Goal: Task Accomplishment & Management: Use online tool/utility

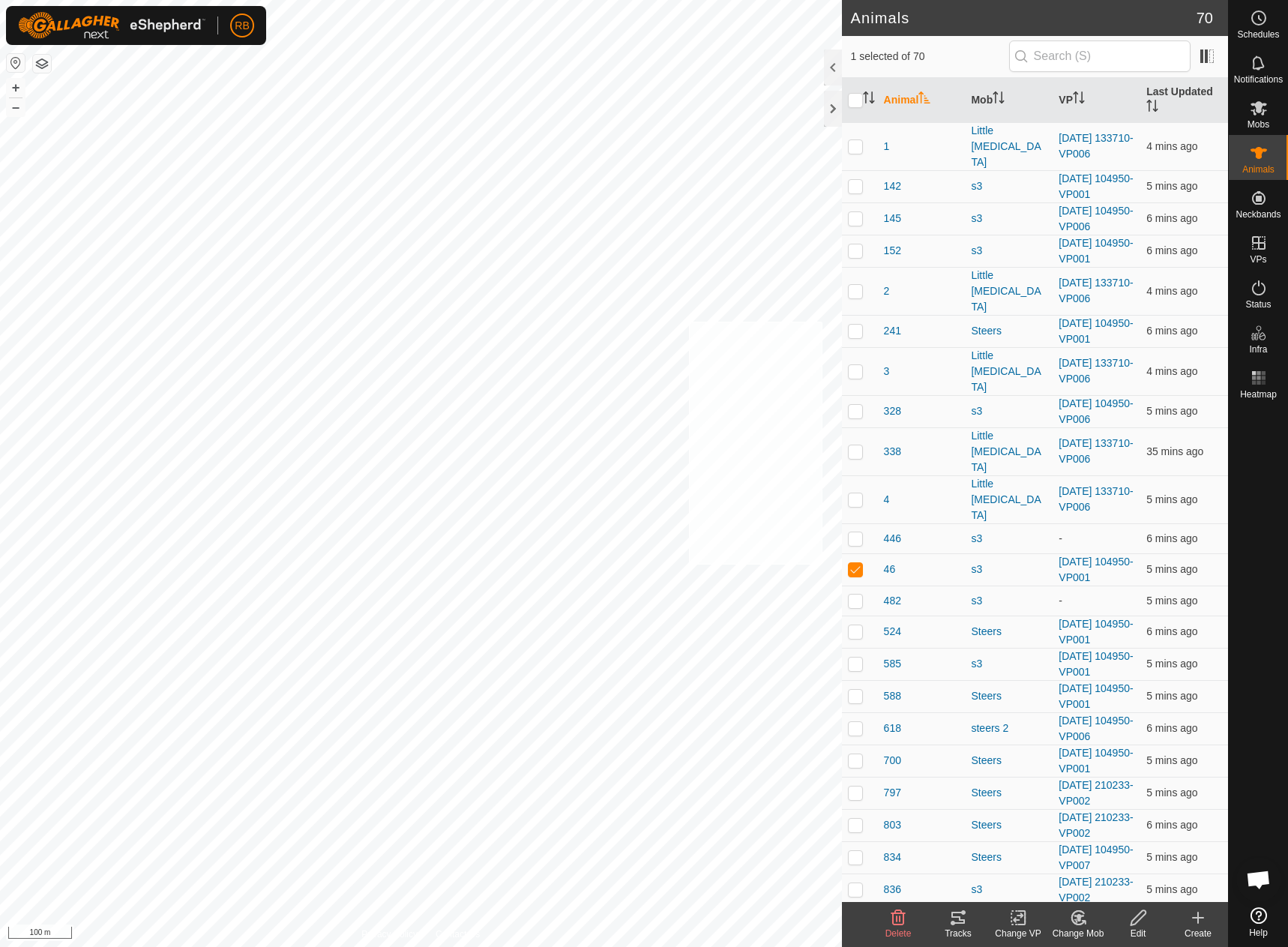
checkbox input "true"
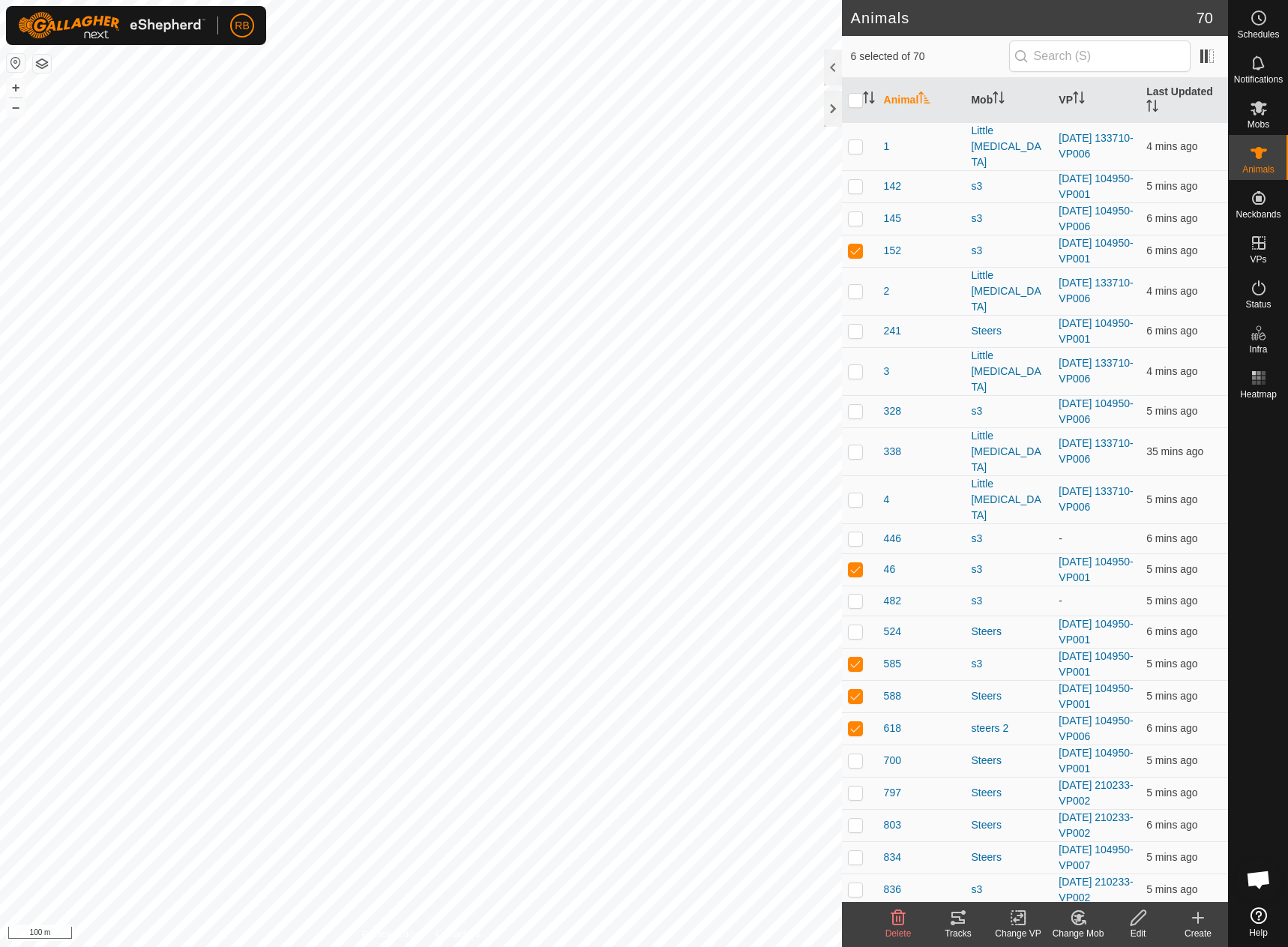
click at [949, 921] on icon at bounding box center [958, 917] width 18 height 18
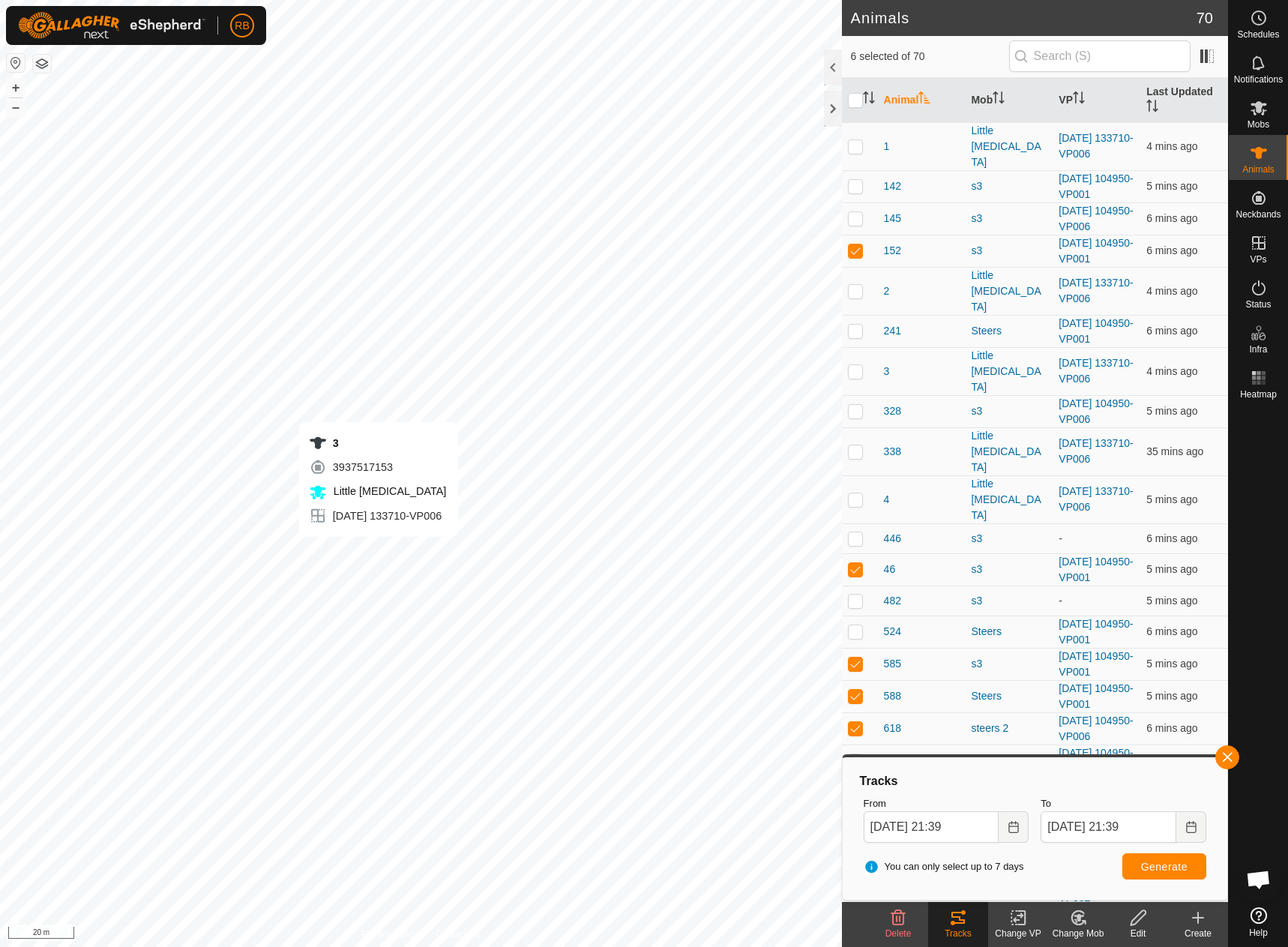
checkbox input "false"
checkbox input "true"
checkbox input "false"
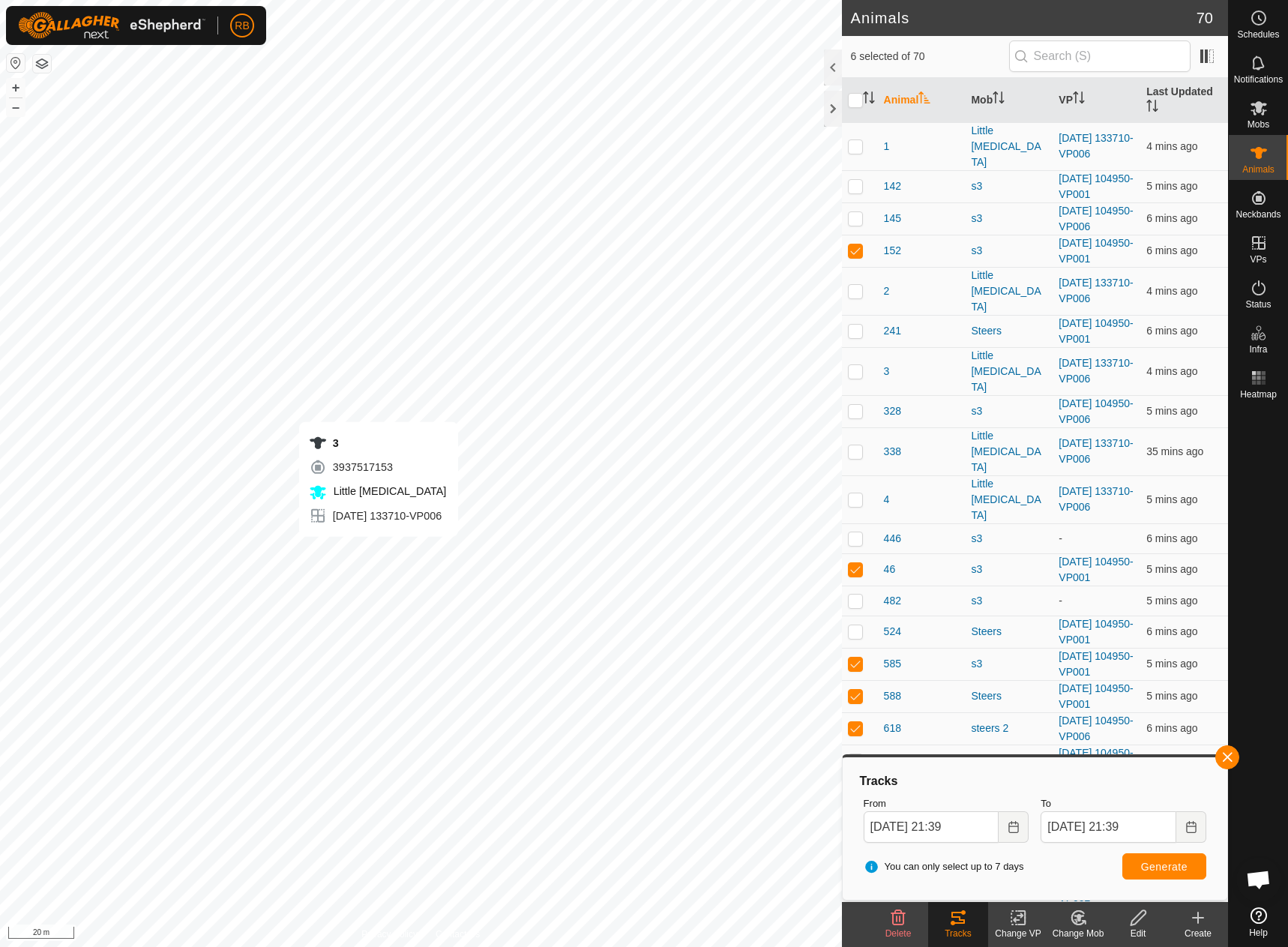
checkbox input "false"
checkbox input "true"
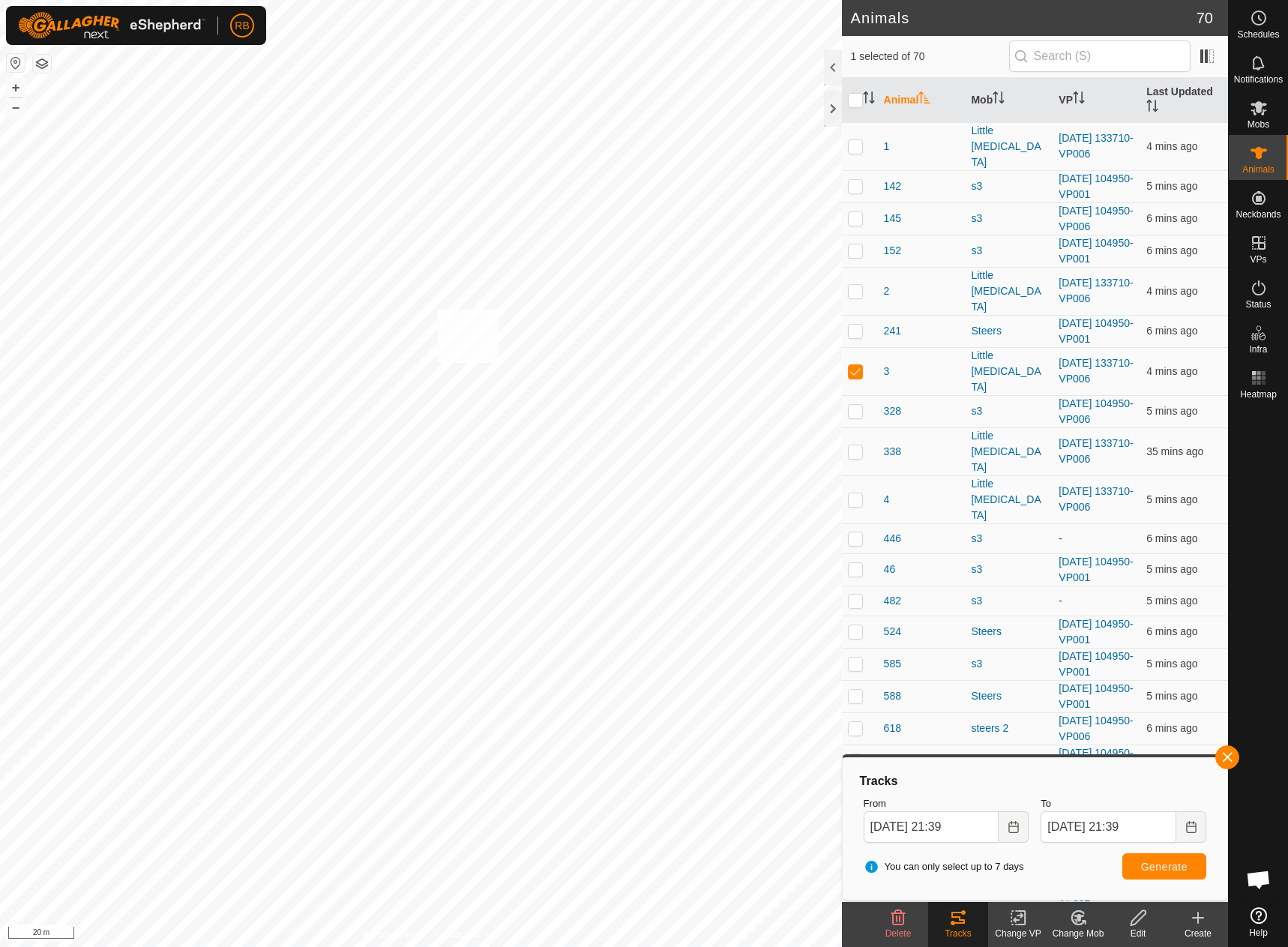
checkbox input "true"
click at [1180, 871] on span "Generate" at bounding box center [1164, 866] width 47 height 12
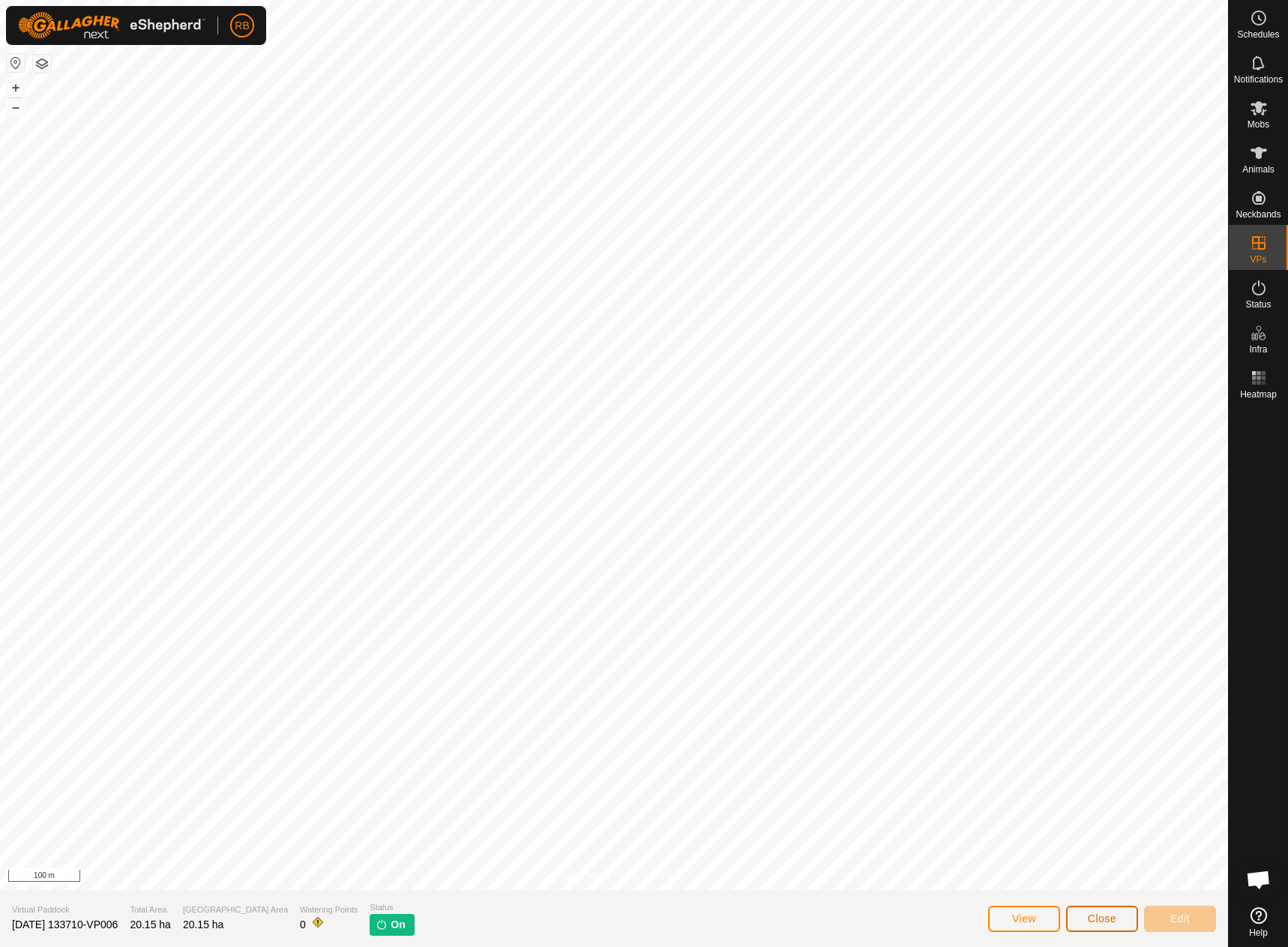
click at [1097, 920] on span "Close" at bounding box center [1101, 918] width 28 height 12
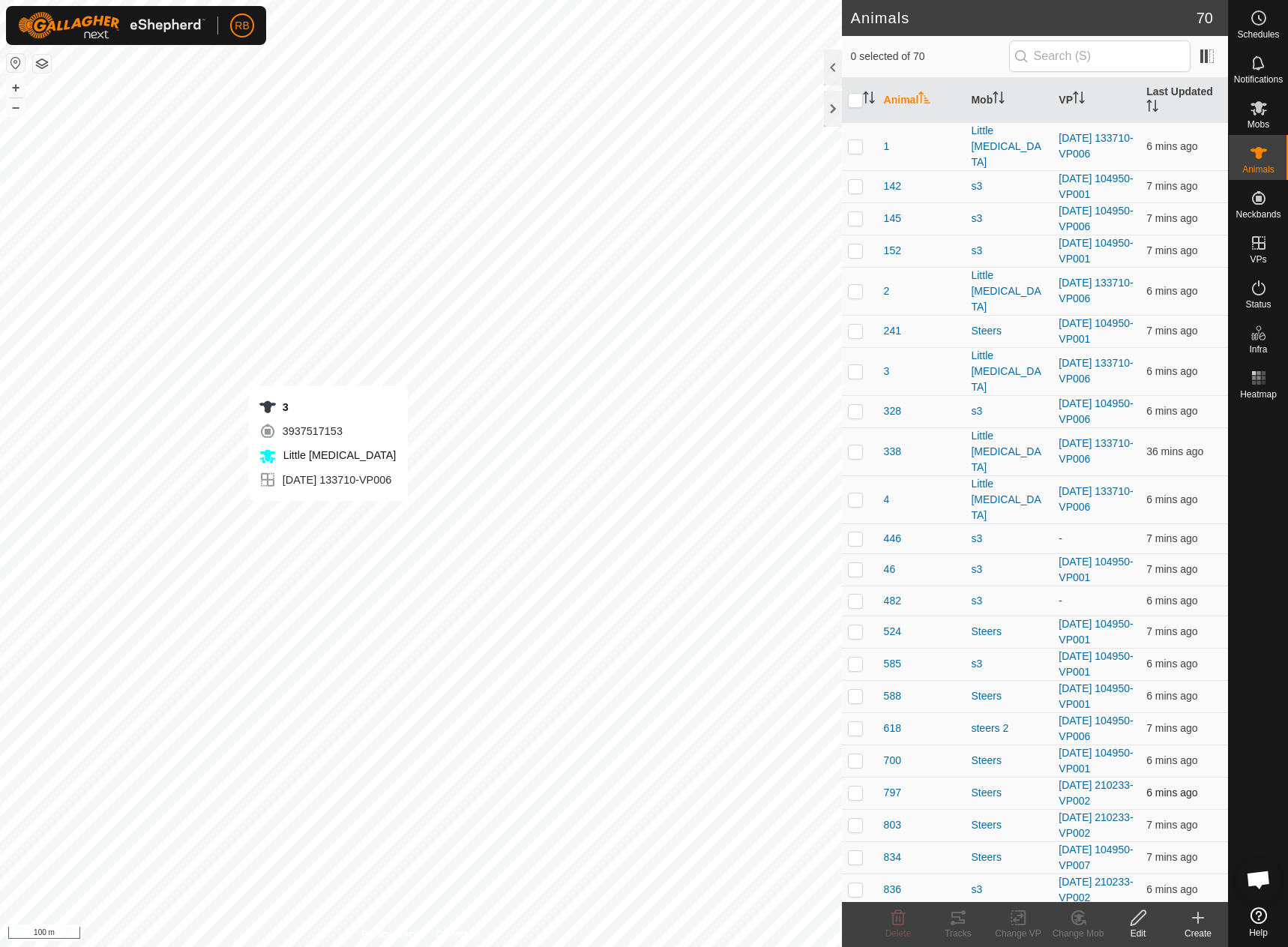
checkbox input "true"
click at [1081, 347] on td "[DATE] 133710-VP006" at bounding box center [1096, 371] width 87 height 48
click at [1080, 357] on link "[DATE] 133710-VP006" at bounding box center [1095, 371] width 74 height 28
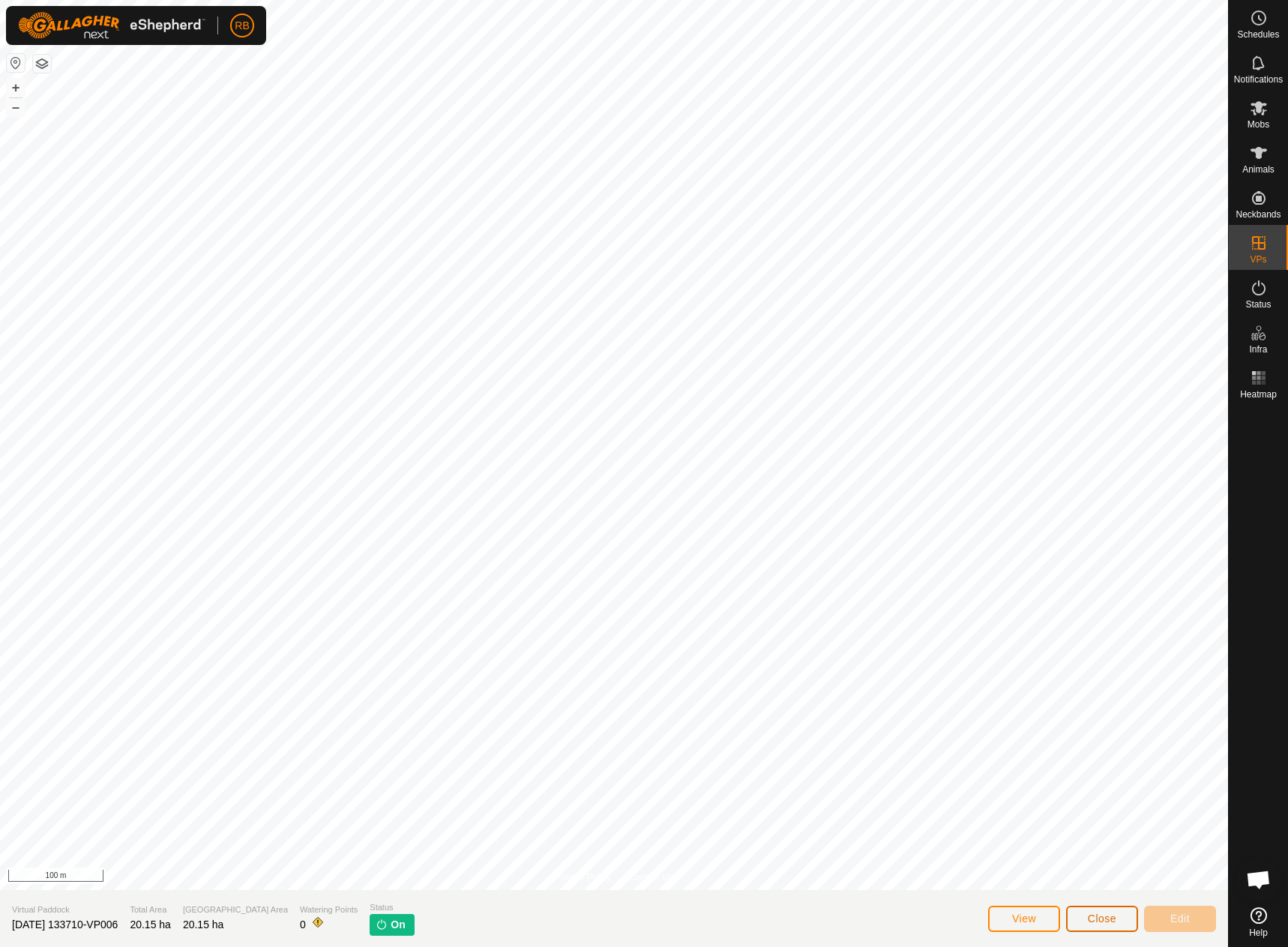
click at [1118, 906] on button "Close" at bounding box center [1101, 919] width 72 height 27
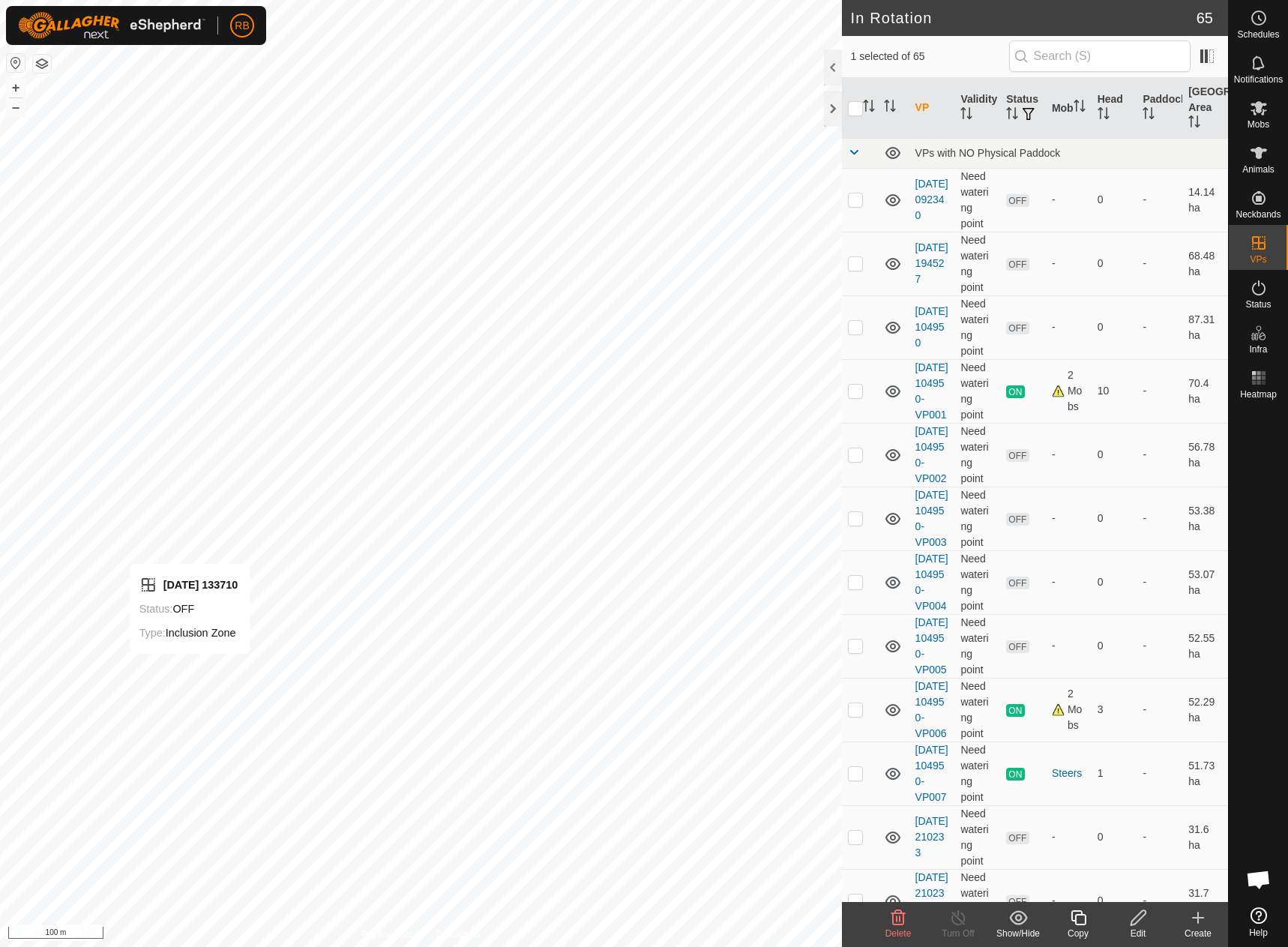
click at [188, 669] on div "[DATE] 133710 Status: OFF Type: Inclusion Zone + – ⇧ i 100 m" at bounding box center [421, 473] width 841 height 947
checkbox input "true"
click at [251, 695] on div "[DATE] 133710 Status: OFF Type: Inclusion Zone + – ⇧ i 100 m" at bounding box center [421, 473] width 841 height 947
click at [276, 686] on div "[DATE] 133710 Status: OFF Type: Inclusion Zone + – ⇧ i 100 m" at bounding box center [421, 473] width 841 height 947
checkbox input "false"
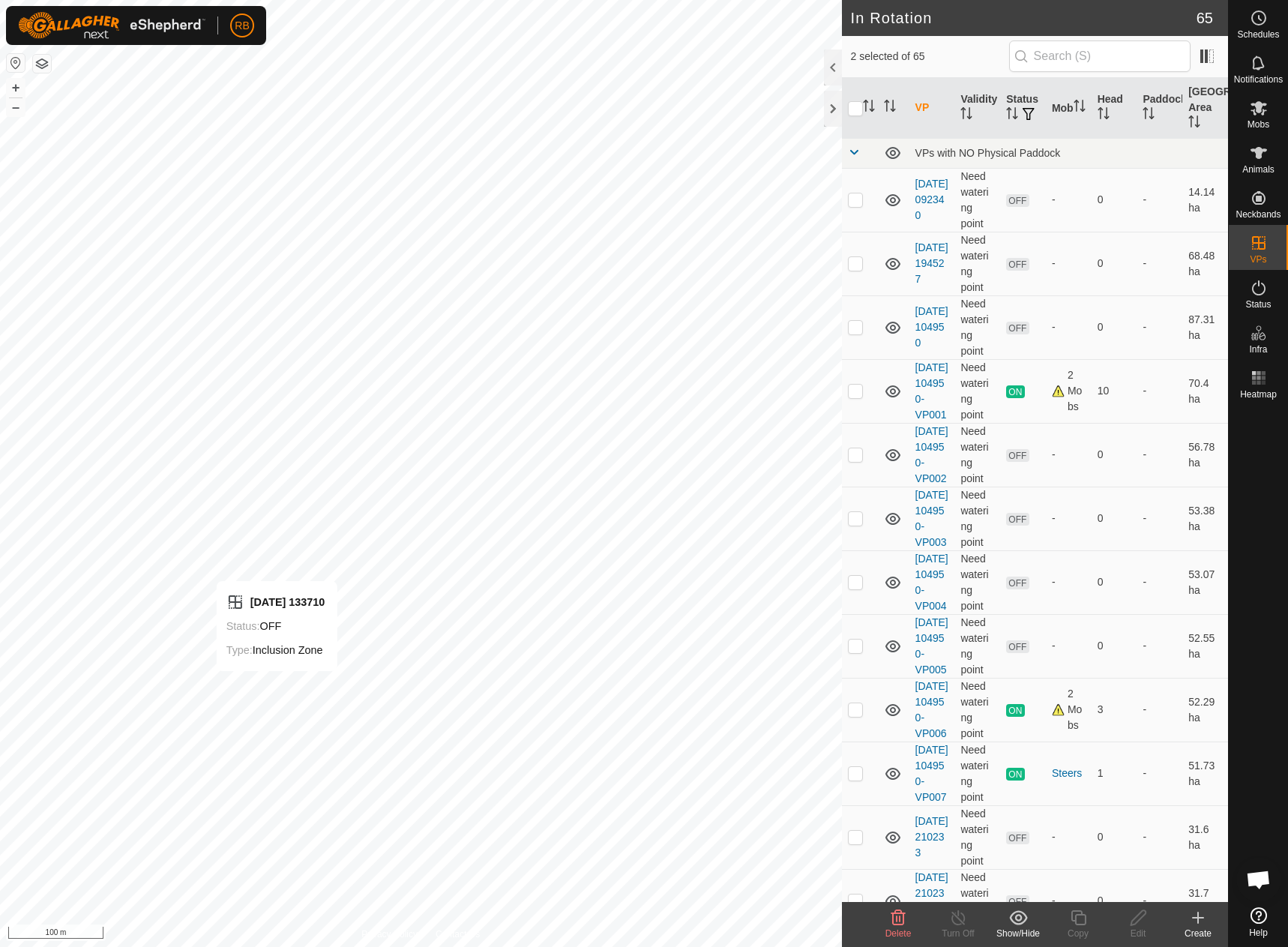
checkbox input "false"
click at [283, 672] on div "[DATE] 133710 Status: OFF Type: Inclusion Zone + – ⇧ i 100 m" at bounding box center [421, 473] width 841 height 947
checkbox input "true"
click at [220, 669] on div "[DATE] 133710 Status: OFF Type: Inclusion Zone + – ⇧ i 100 m" at bounding box center [421, 473] width 841 height 947
click at [894, 917] on icon at bounding box center [898, 917] width 14 height 15
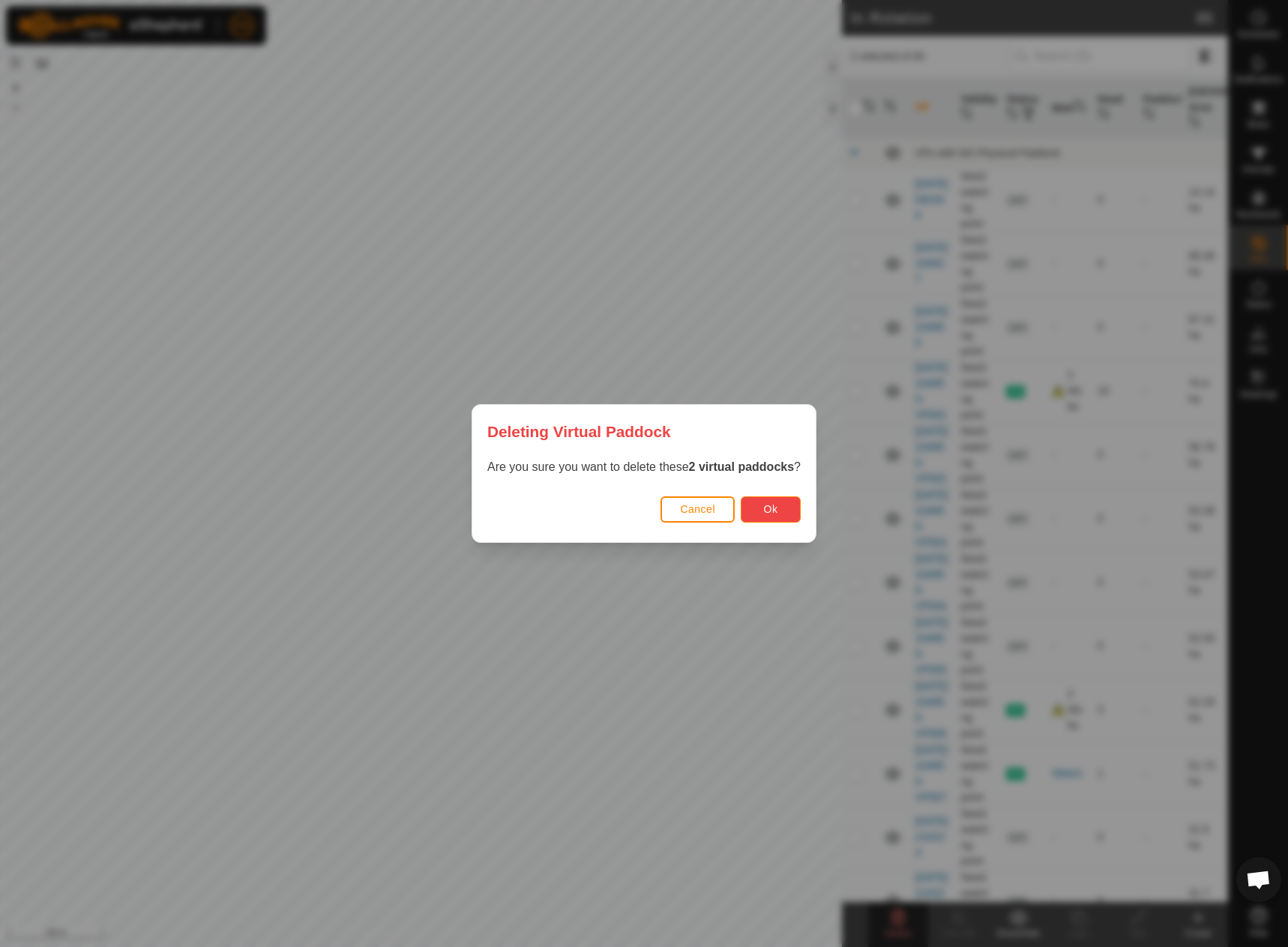
click at [785, 507] on button "Ok" at bounding box center [770, 510] width 60 height 27
checkbox input "false"
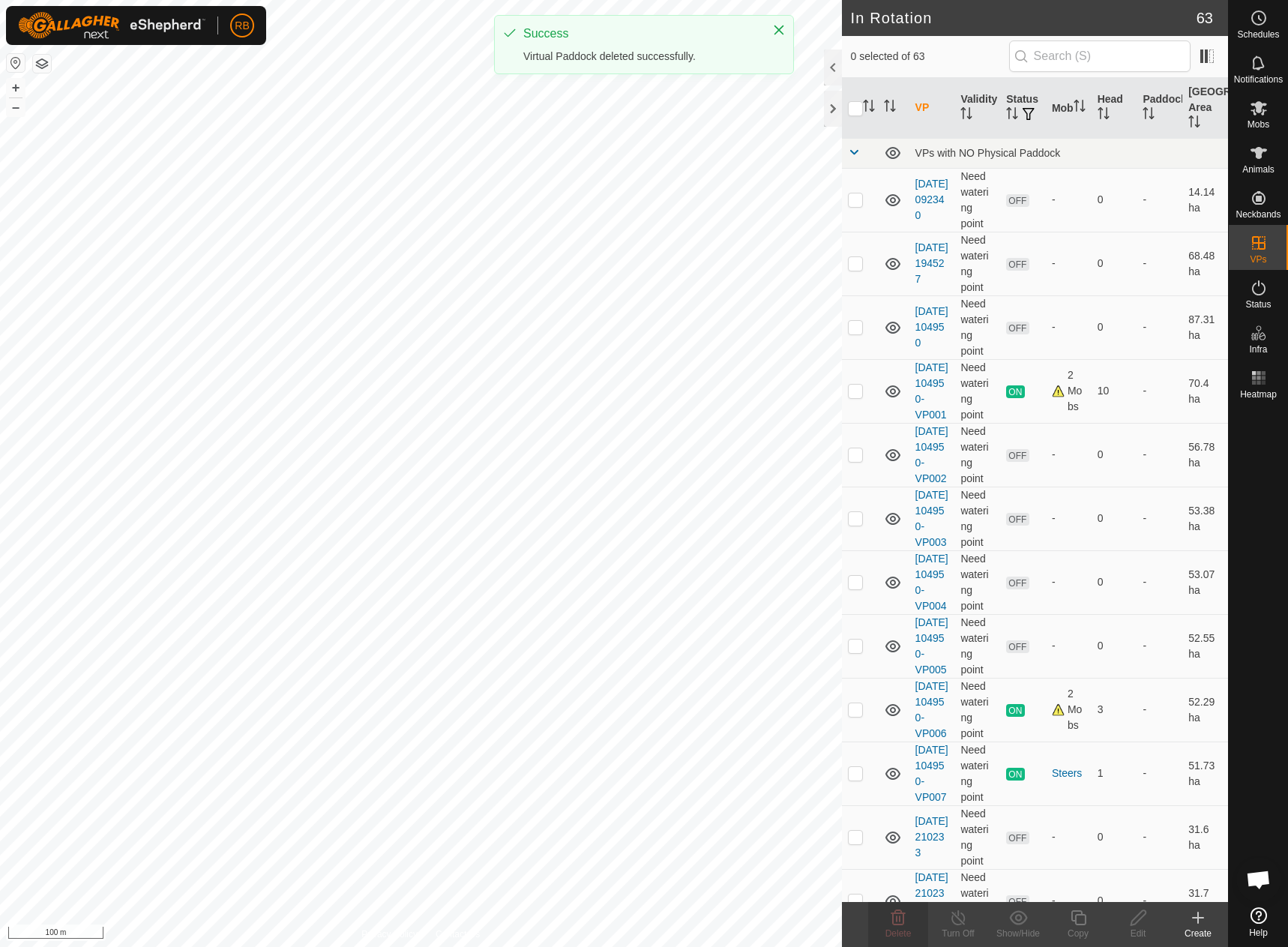
checkbox input "true"
click at [168, 557] on div "[DATE] 133710-VP001 Status: OFF Type: Inclusion Zone + – ⇧ i 100 m" at bounding box center [421, 473] width 841 height 947
checkbox input "true"
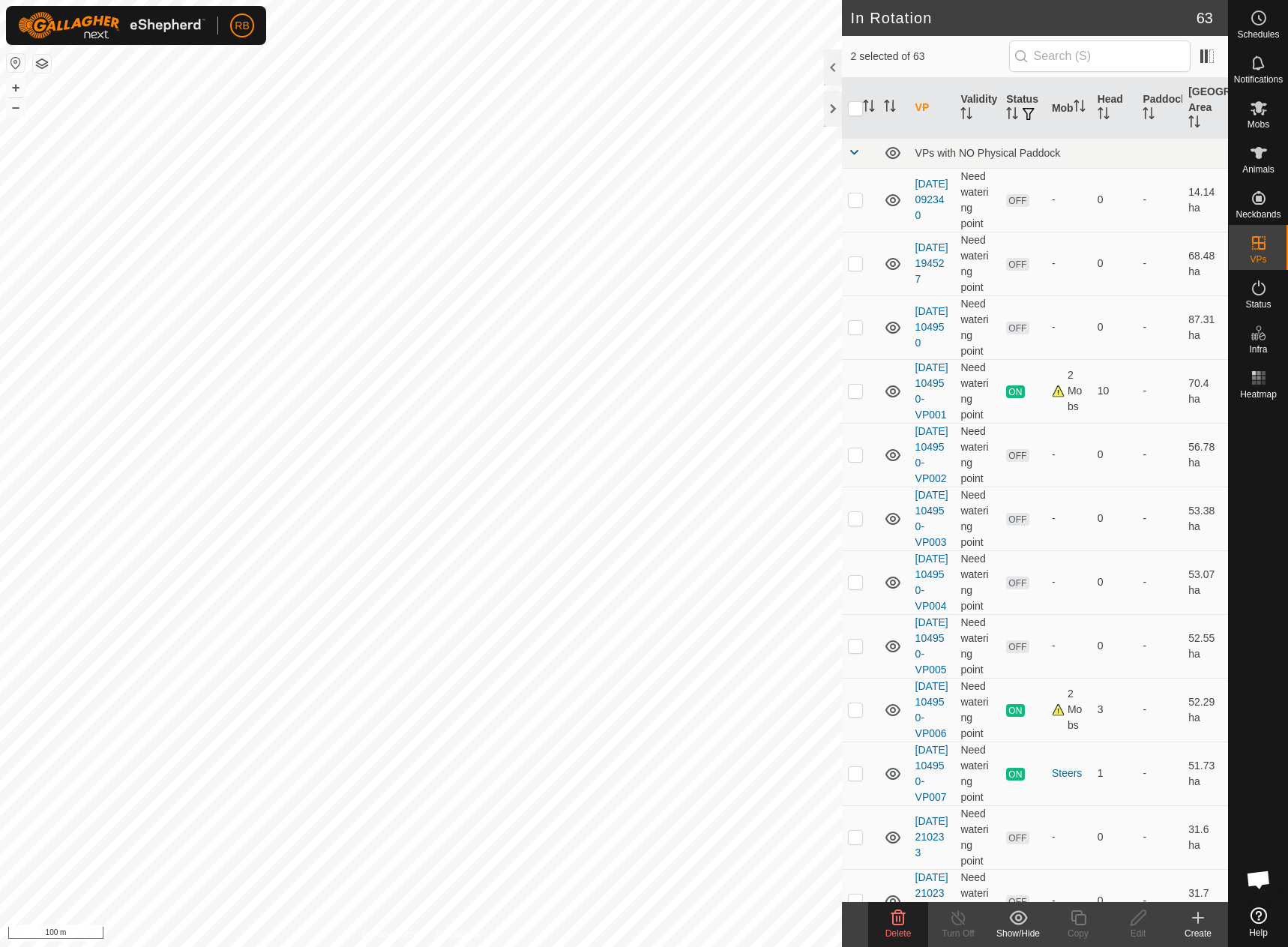
click at [901, 914] on icon at bounding box center [898, 917] width 18 height 18
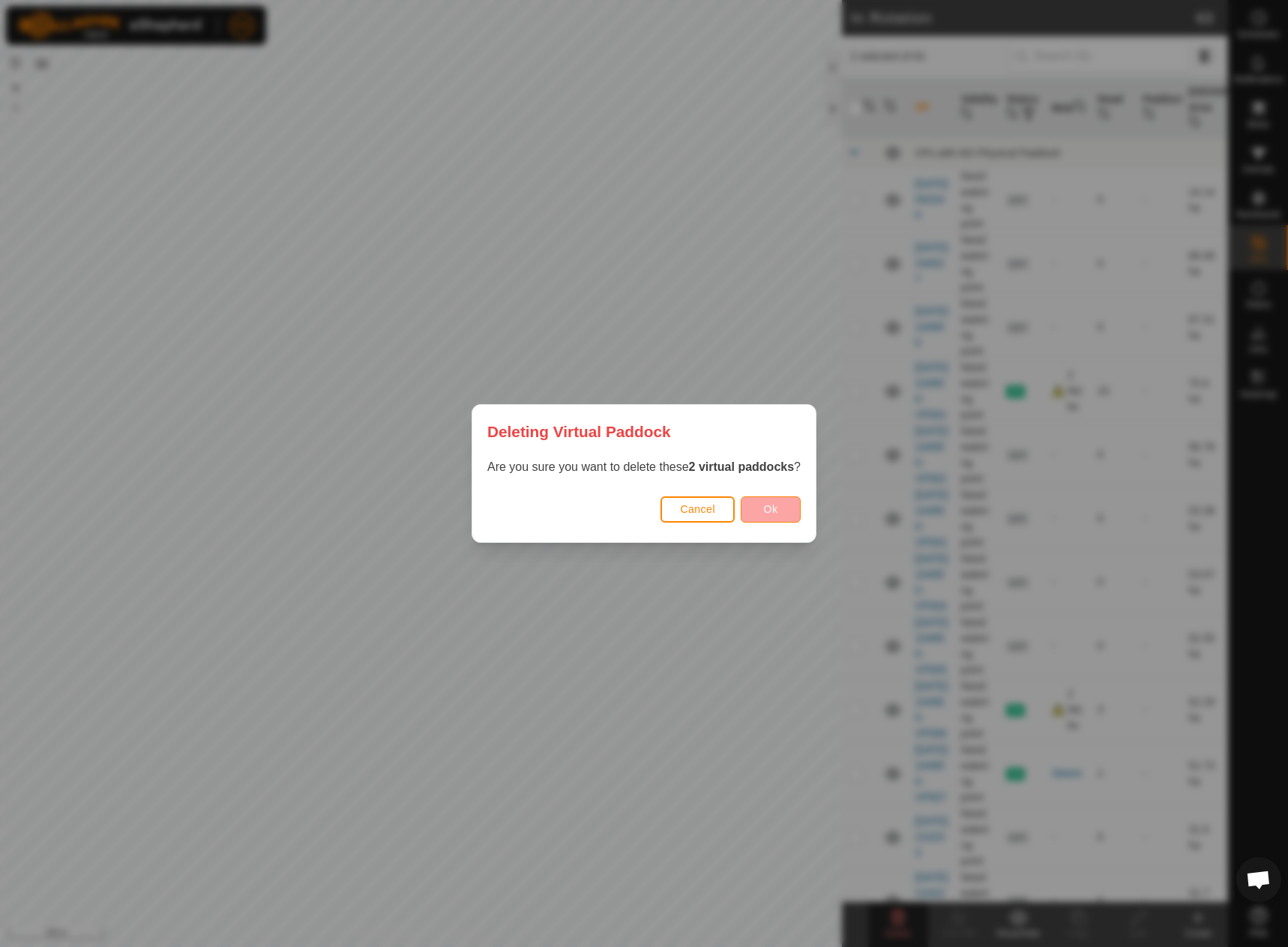
drag, startPoint x: 768, startPoint y: 493, endPoint x: 766, endPoint y: 511, distance: 18.1
click at [768, 500] on div "Cancel Ok" at bounding box center [644, 516] width 343 height 51
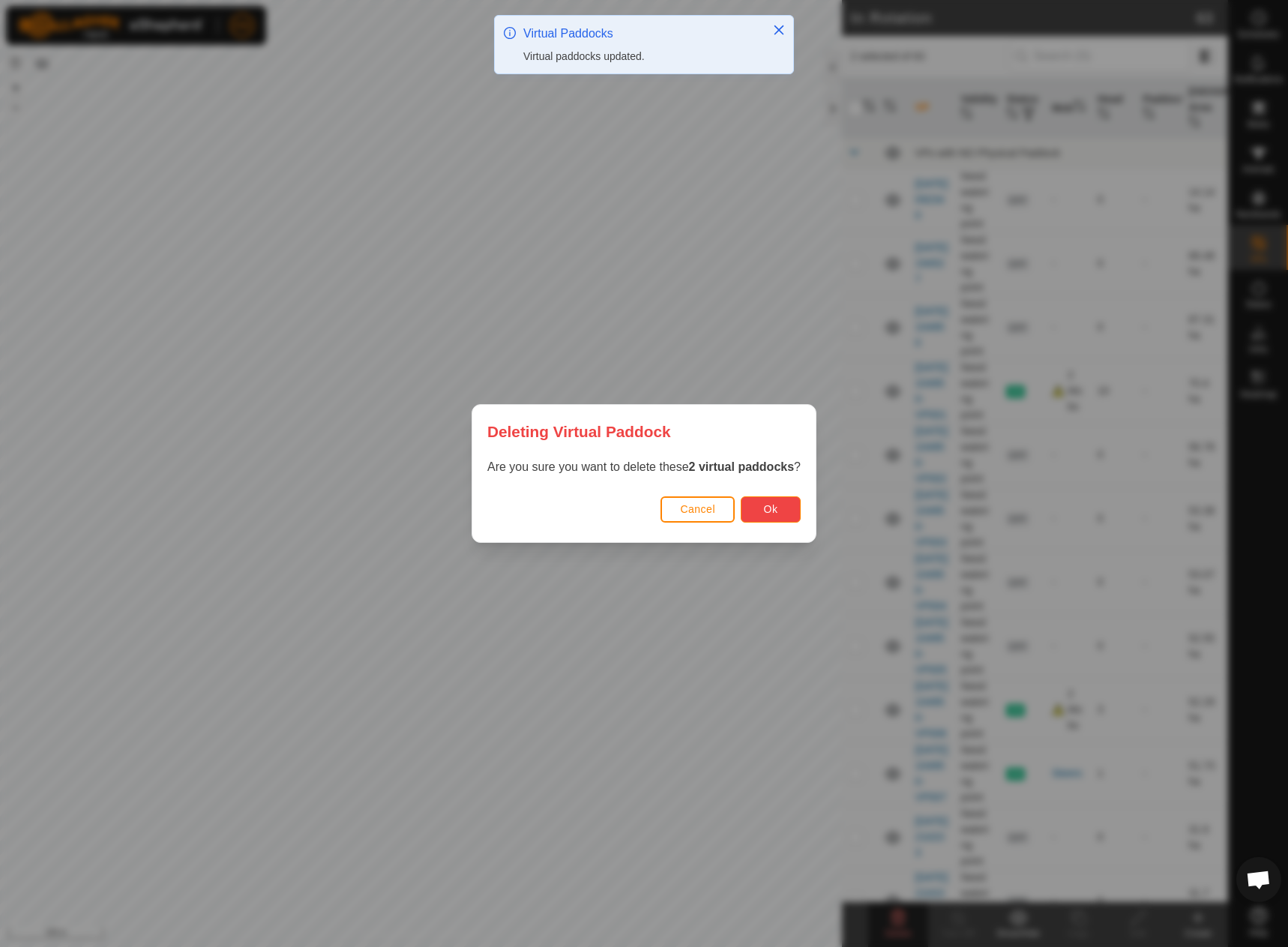
click at [778, 514] on span "Ok" at bounding box center [770, 508] width 14 height 12
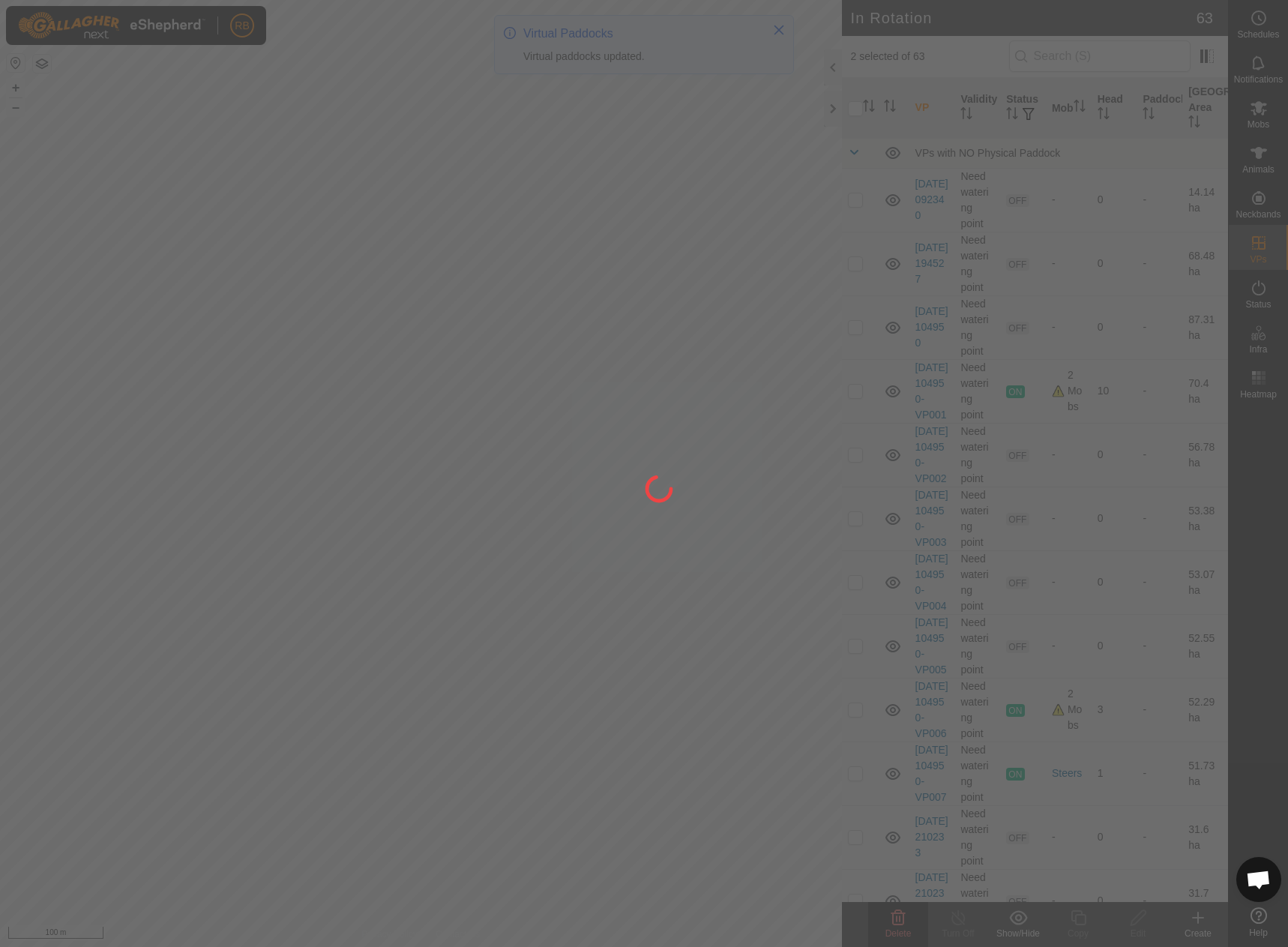
checkbox input "false"
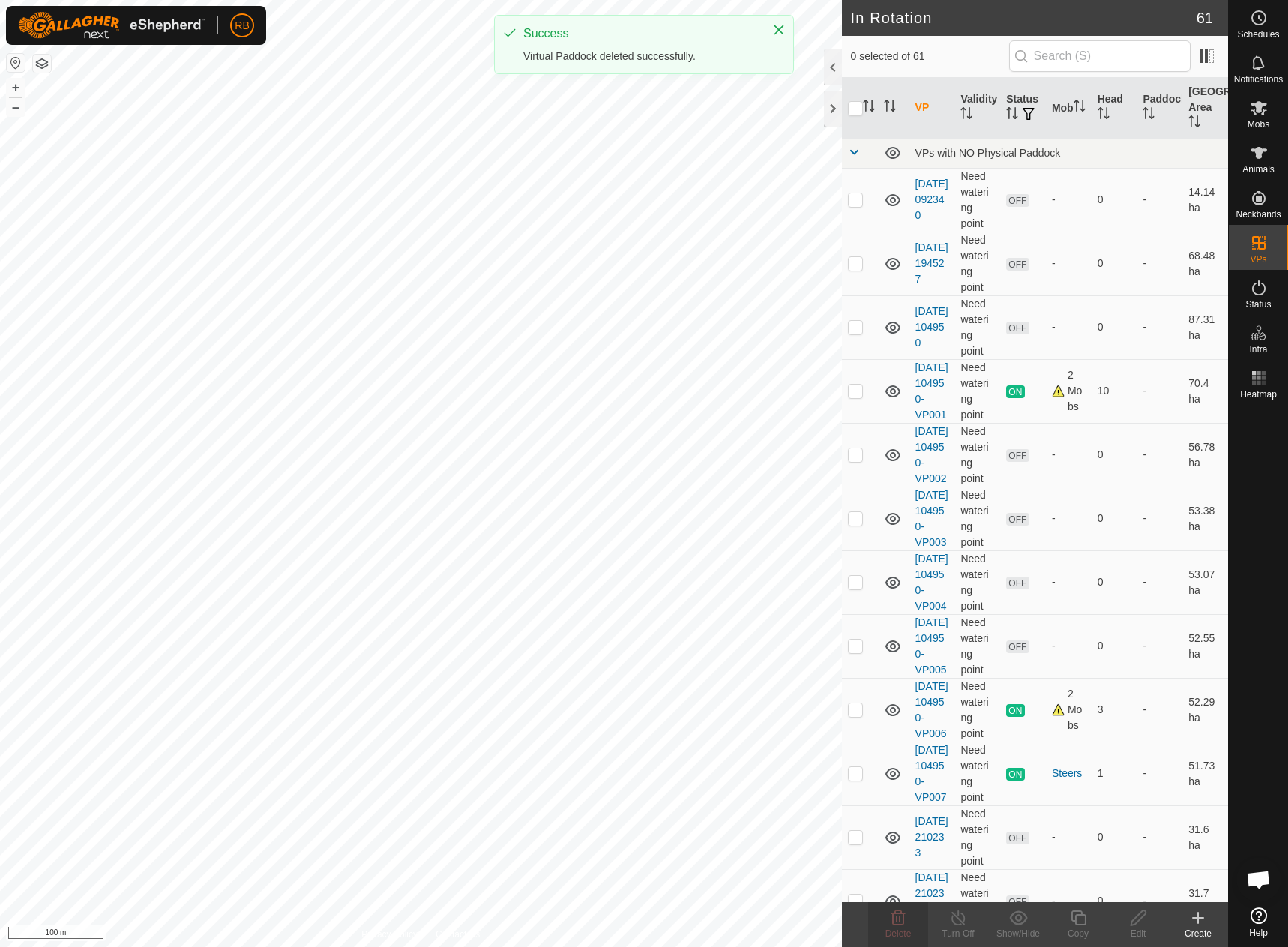
checkbox input "true"
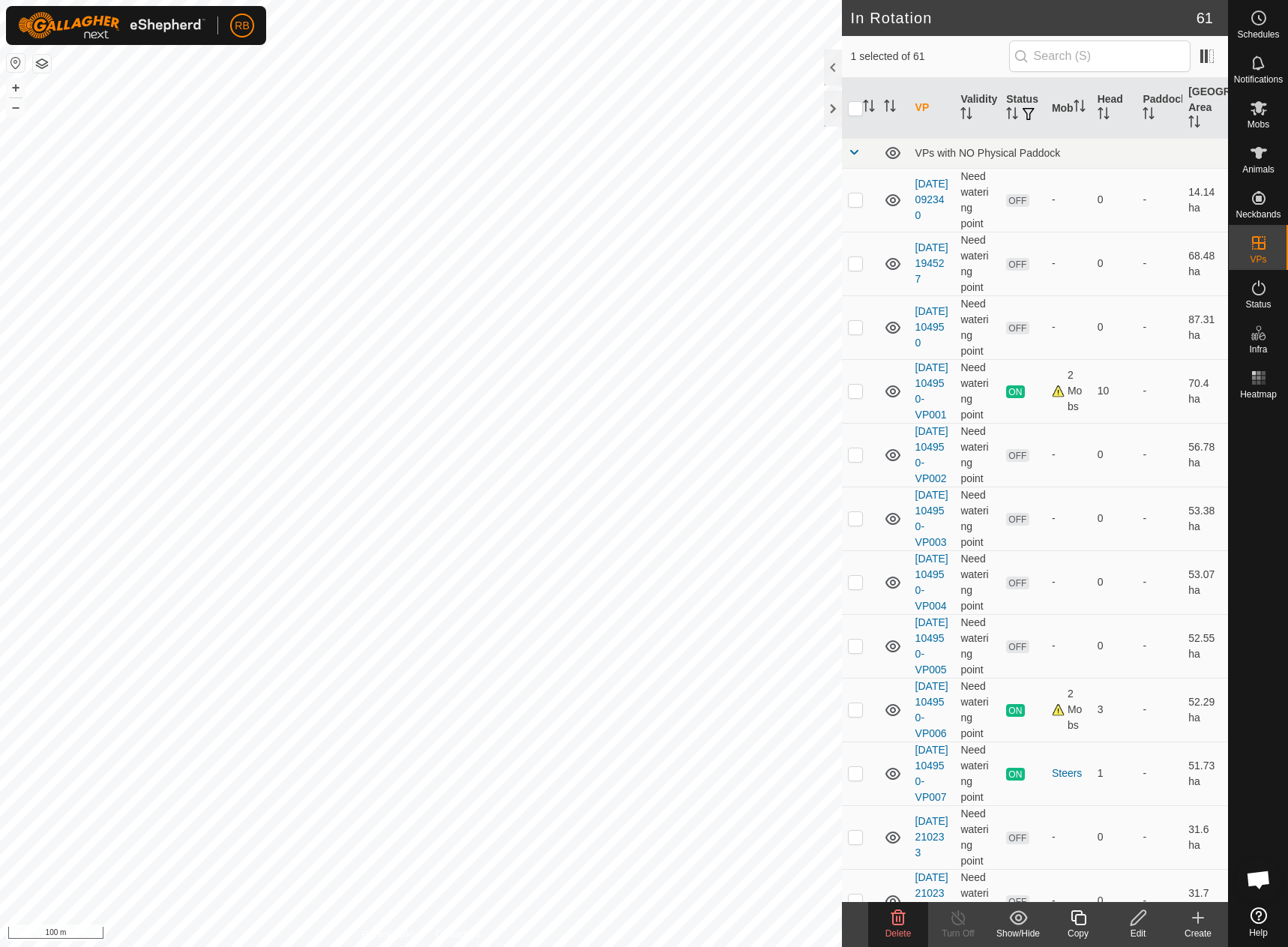
click at [223, 611] on div "[DATE] 133710-VP003 Status: OFF Type: Inclusion Zone + – ⇧ i 100 m" at bounding box center [421, 473] width 841 height 947
click at [900, 921] on icon at bounding box center [898, 917] width 14 height 15
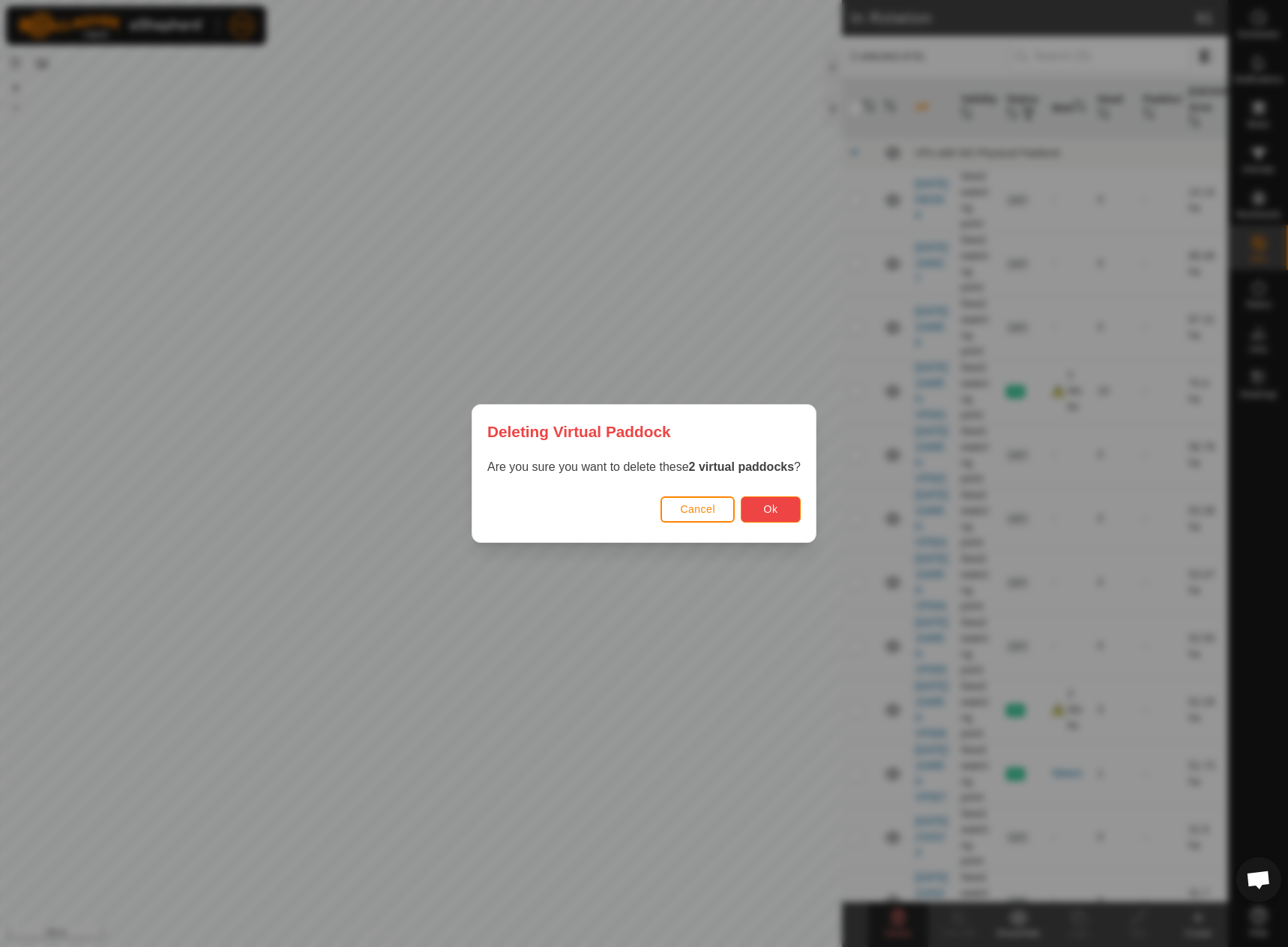
click at [763, 509] on button "Ok" at bounding box center [770, 510] width 60 height 27
checkbox input "false"
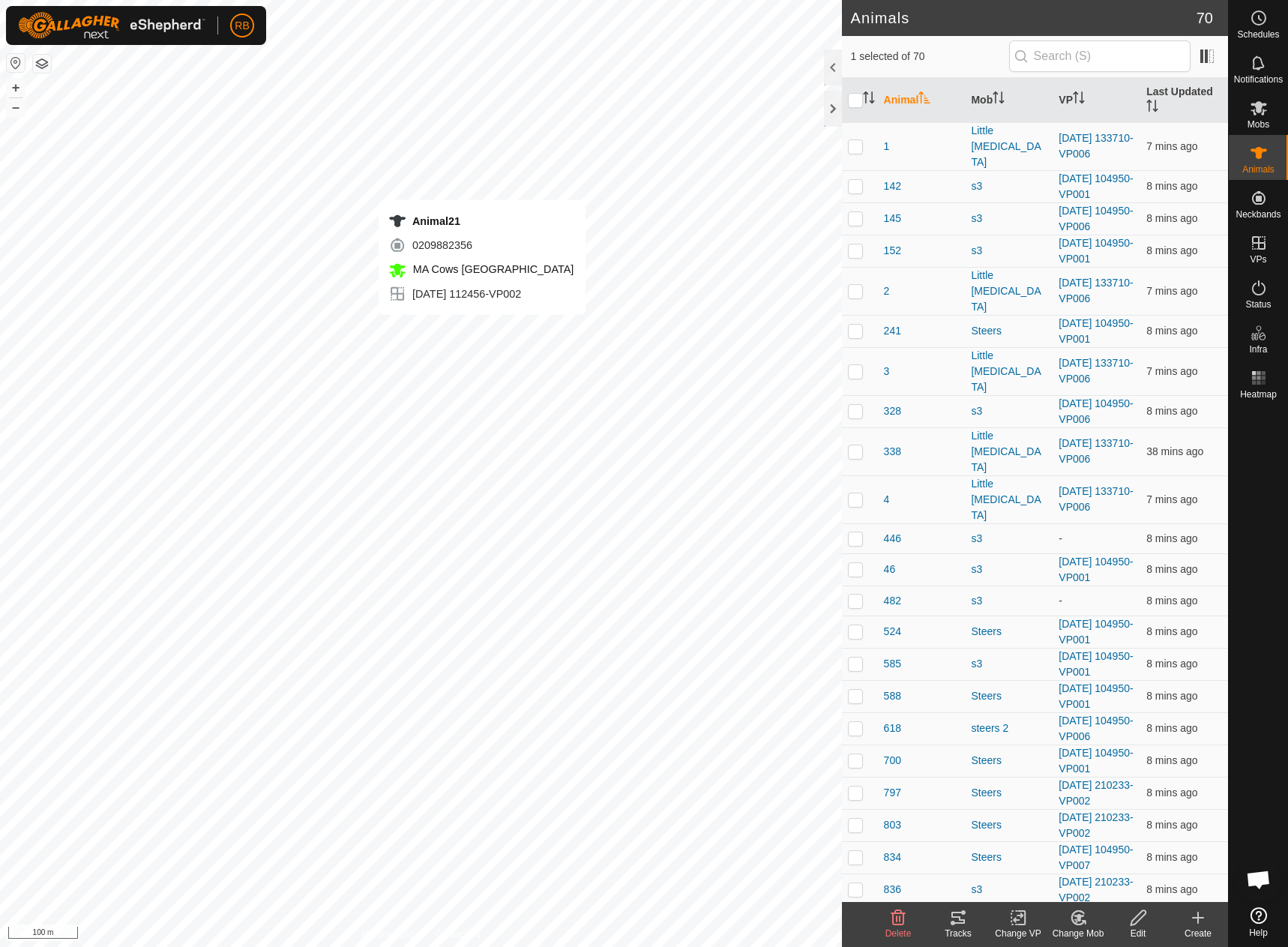
checkbox input "true"
checkbox input "false"
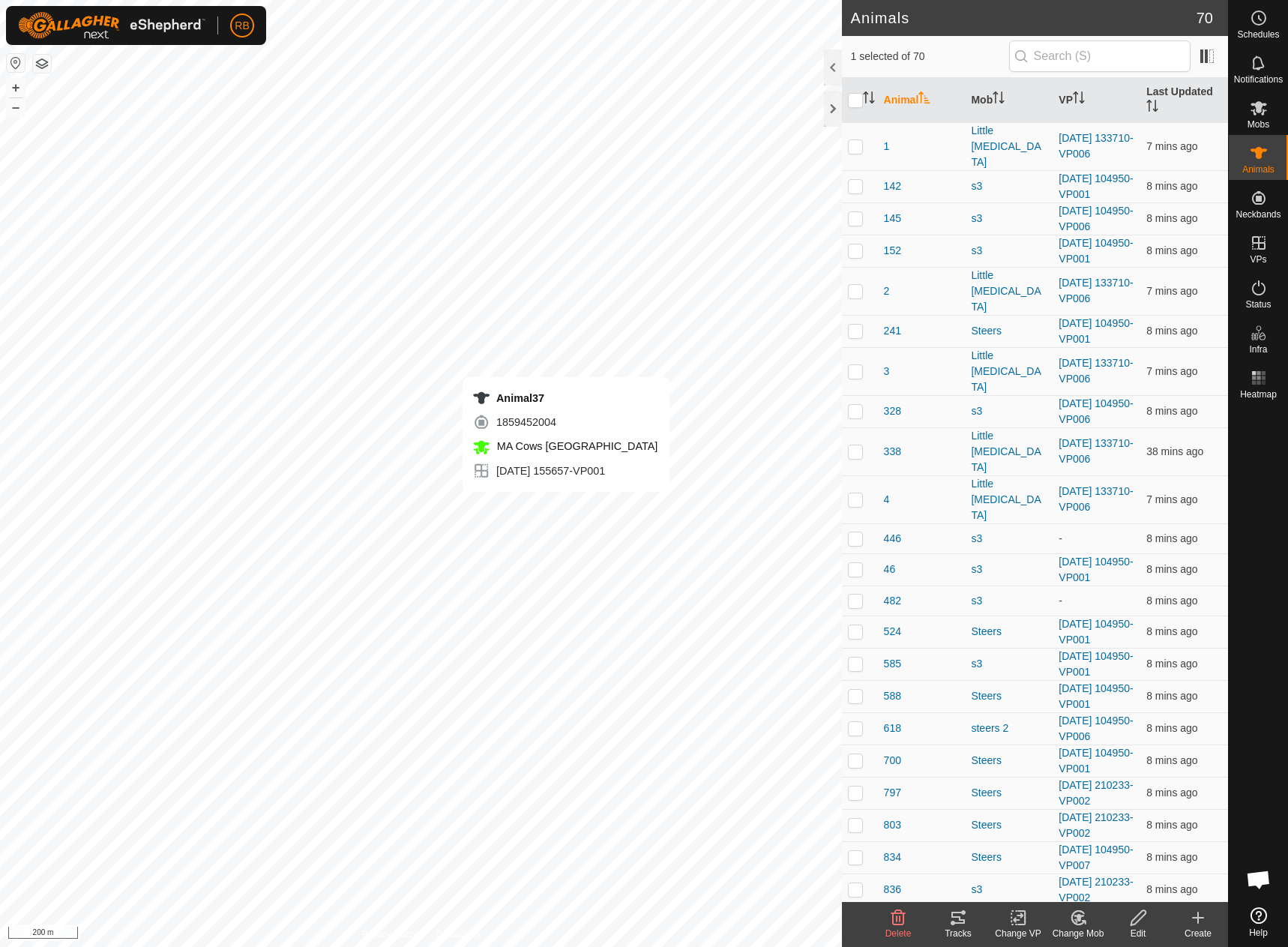
checkbox input "false"
checkbox input "true"
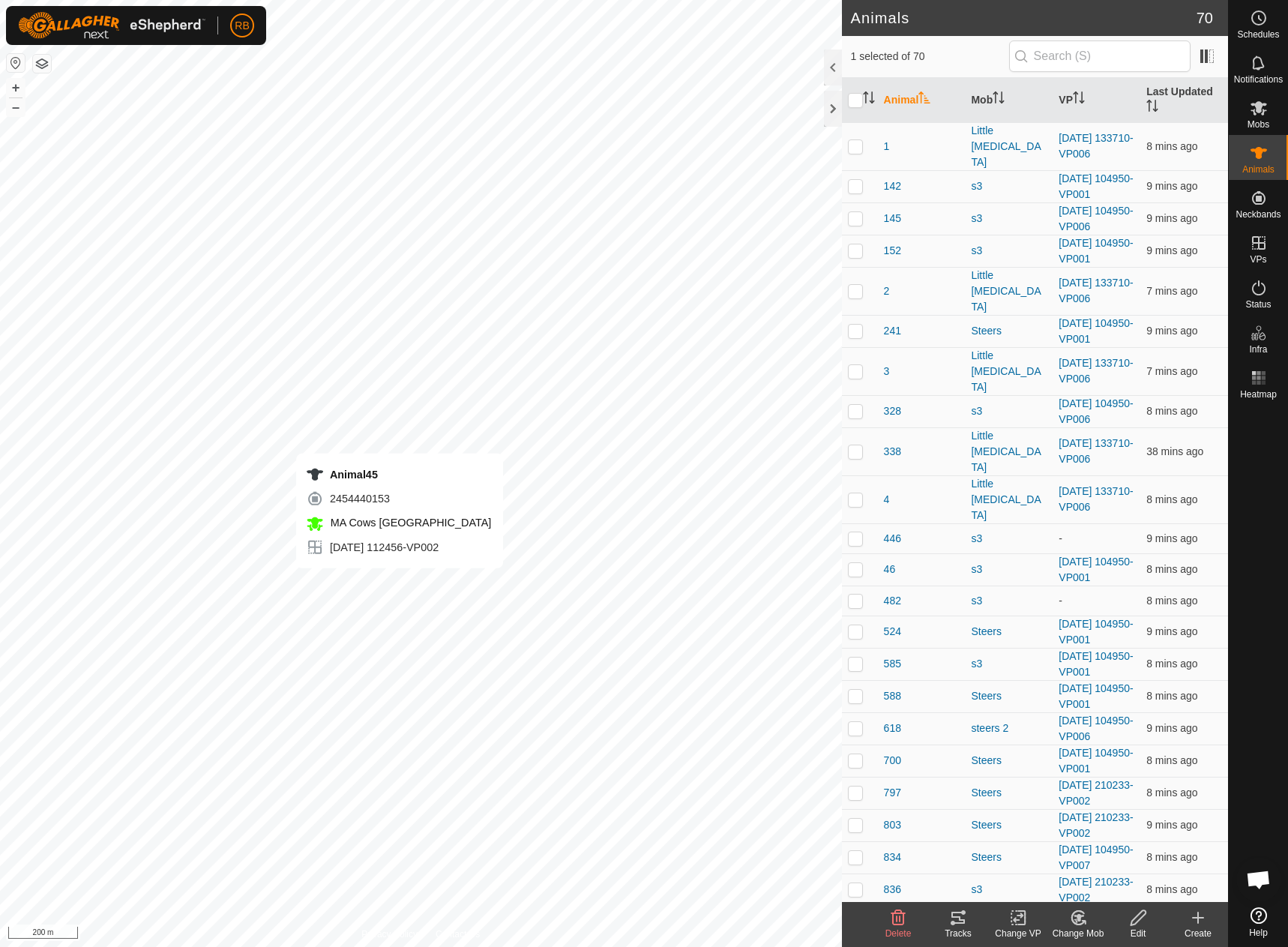
checkbox input "true"
checkbox input "false"
checkbox input "true"
checkbox input "false"
checkbox input "true"
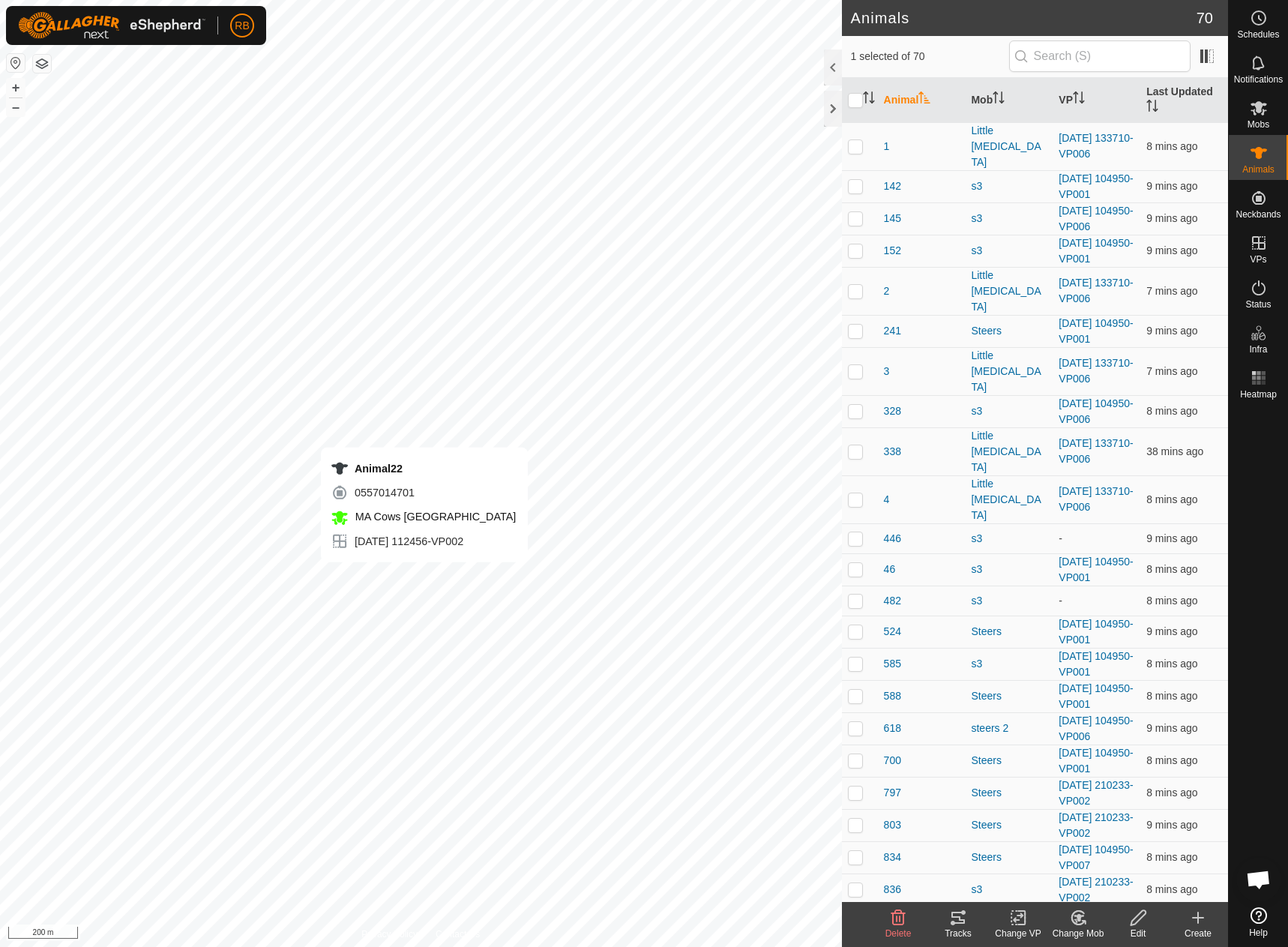
checkbox input "false"
checkbox input "true"
checkbox input "false"
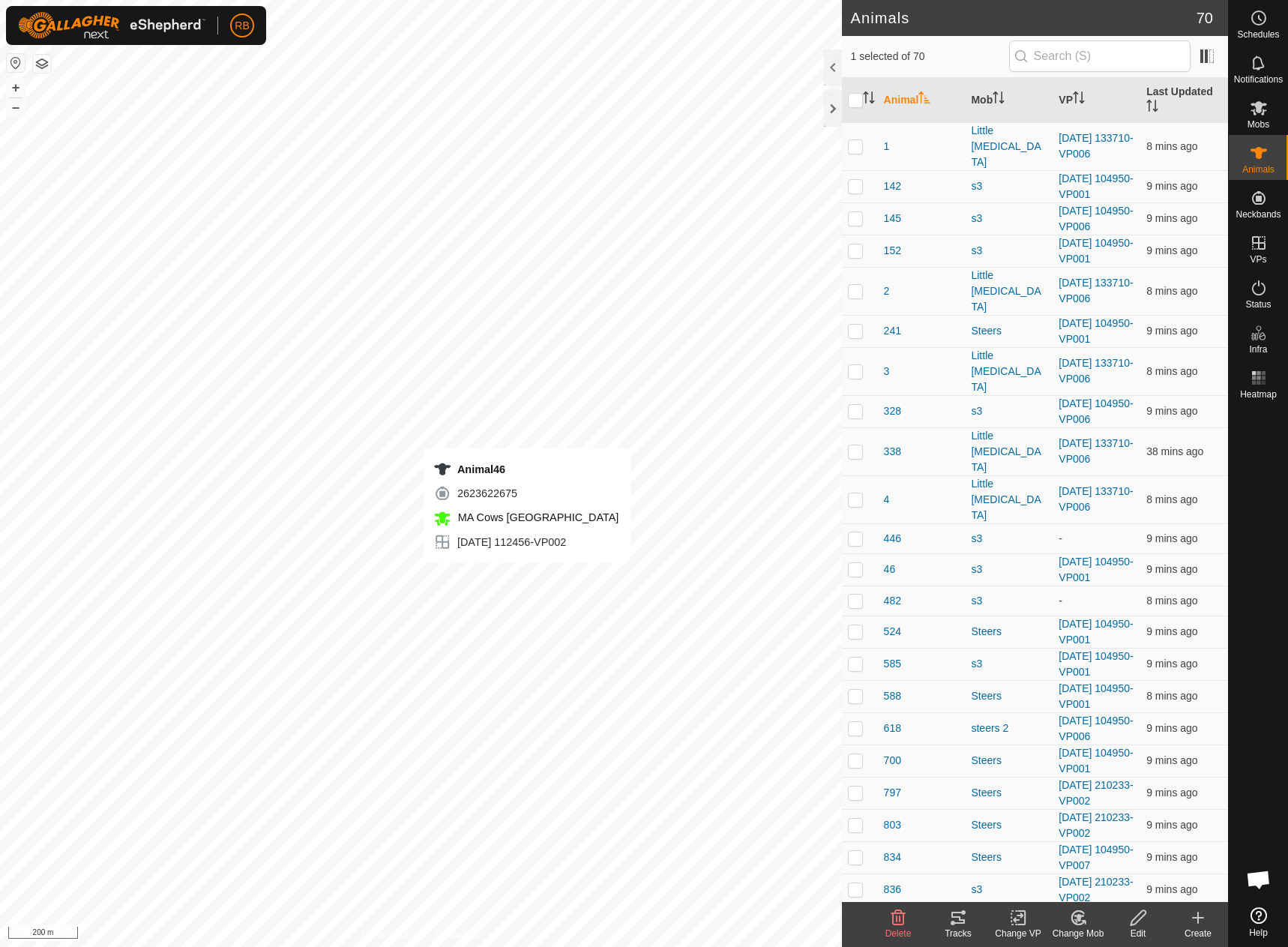
checkbox input "false"
checkbox input "true"
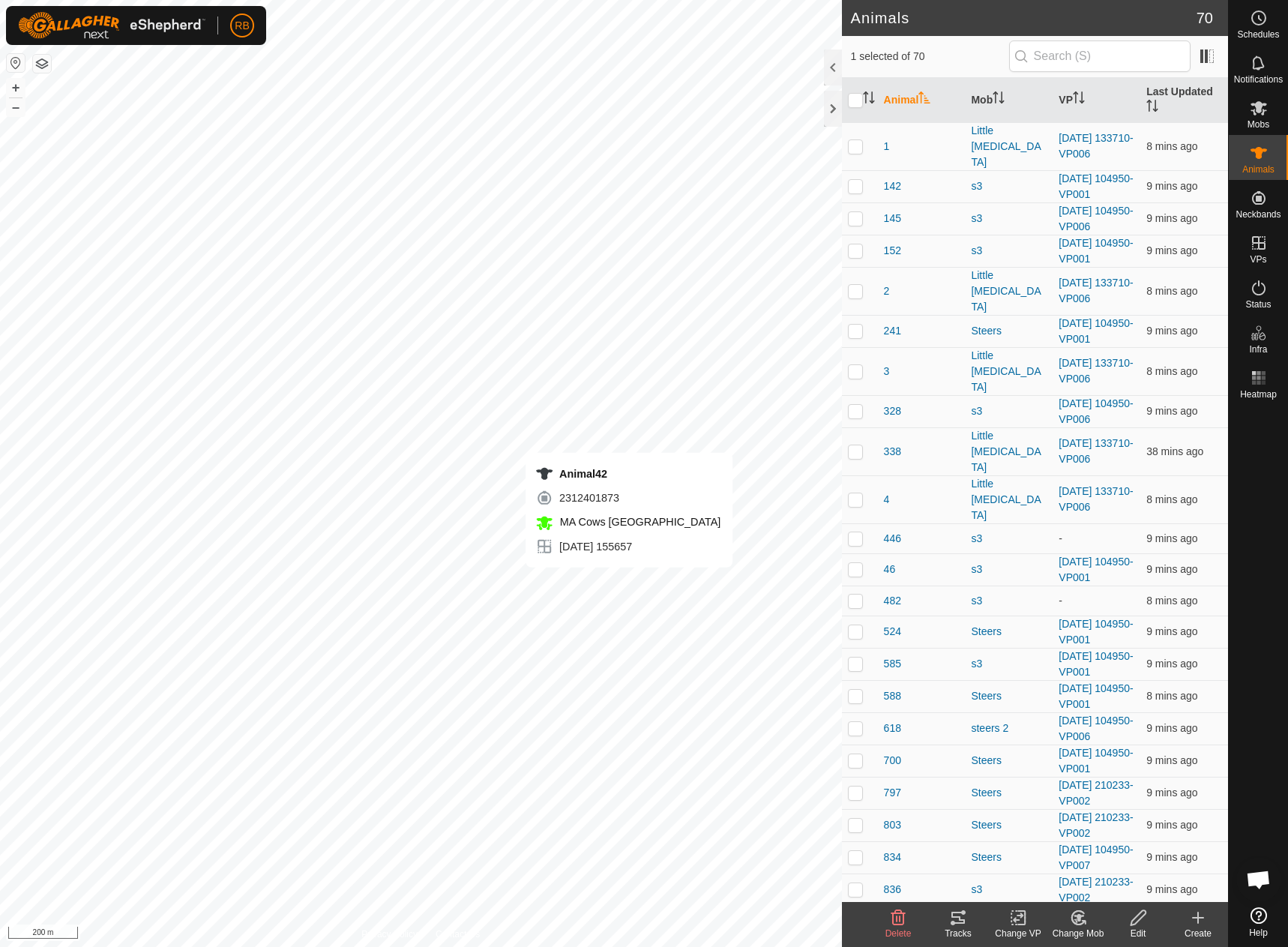
checkbox input "true"
checkbox input "false"
checkbox input "true"
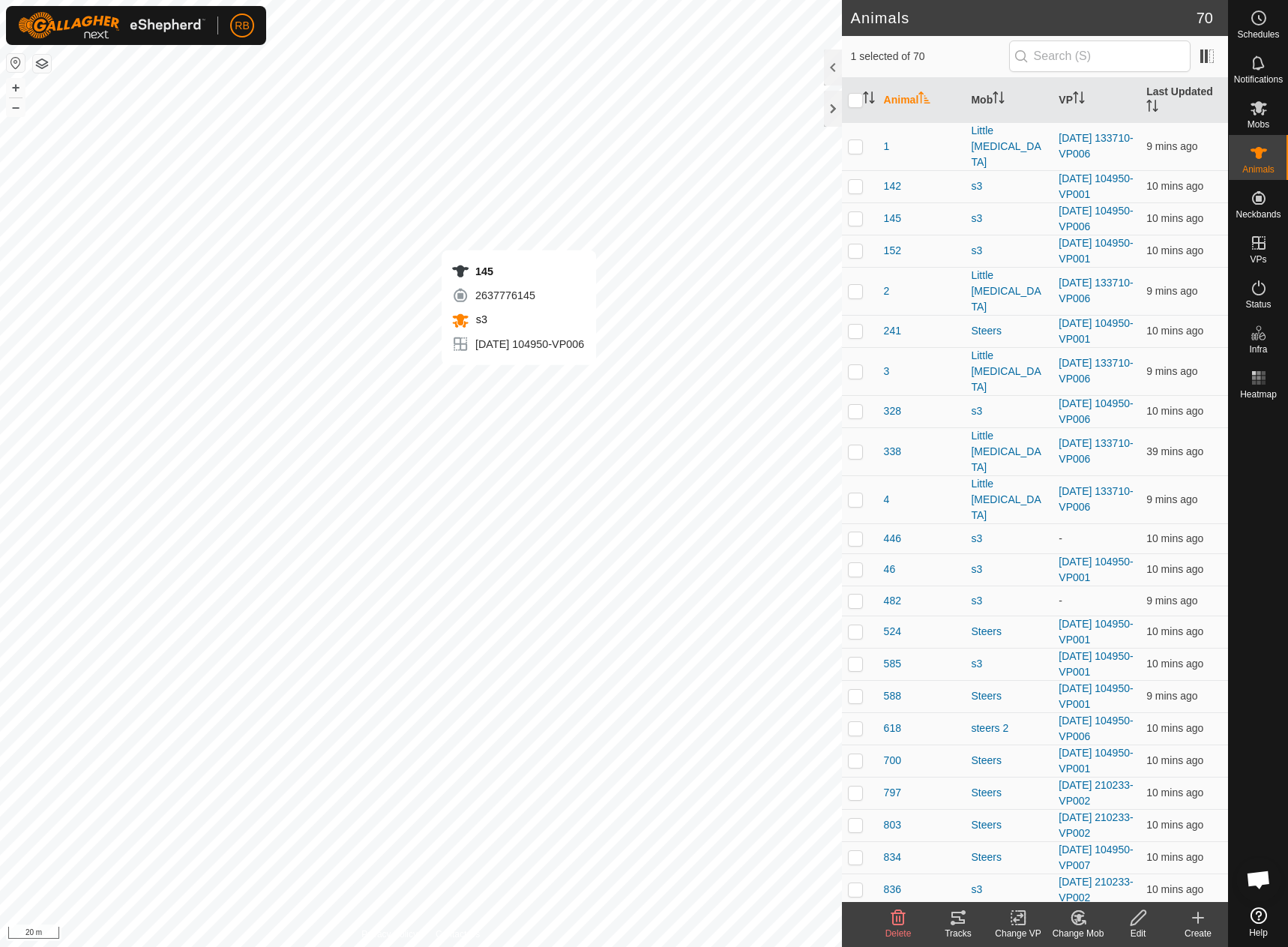
checkbox input "false"
checkbox input "true"
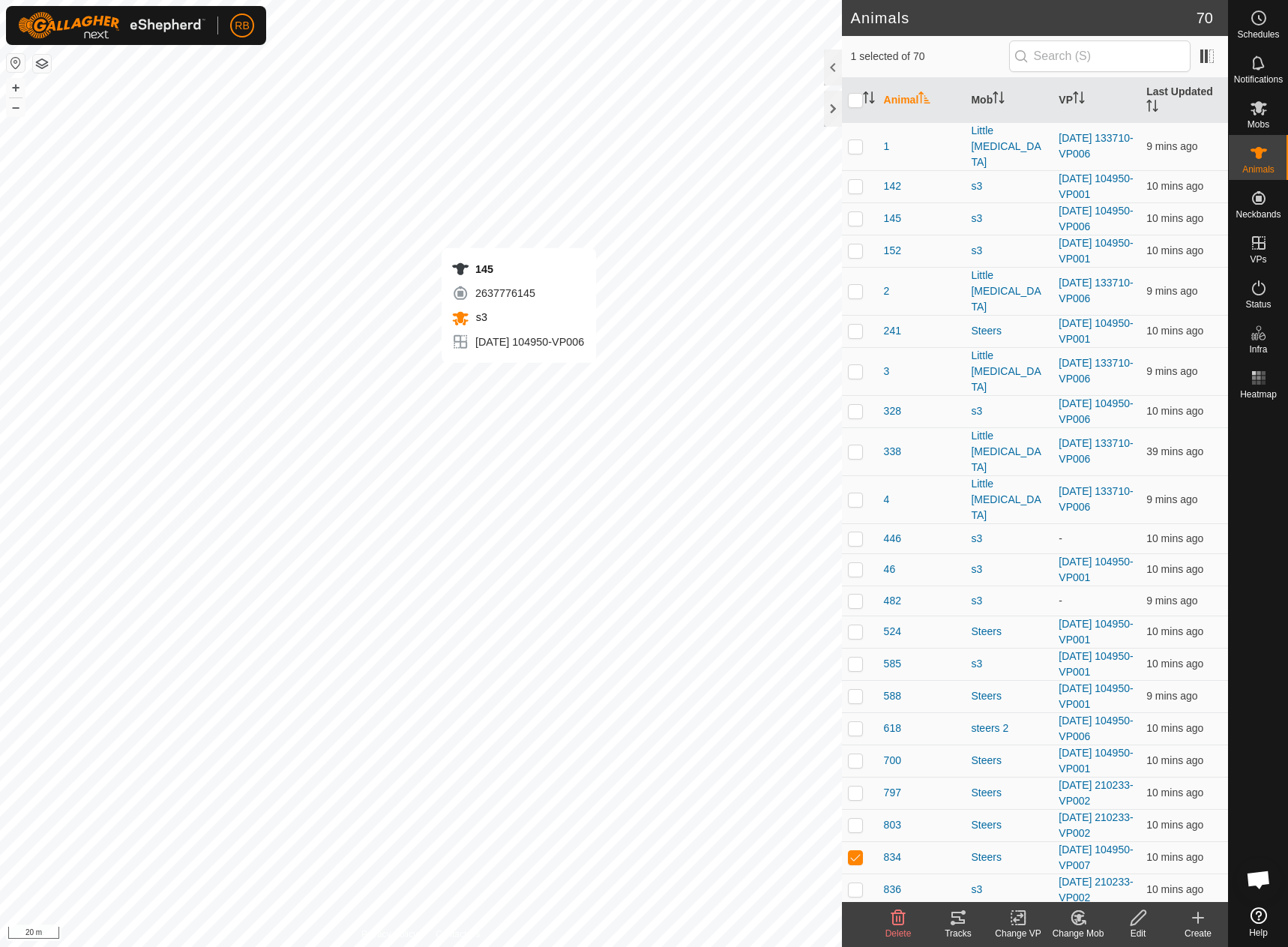
checkbox input "false"
checkbox input "true"
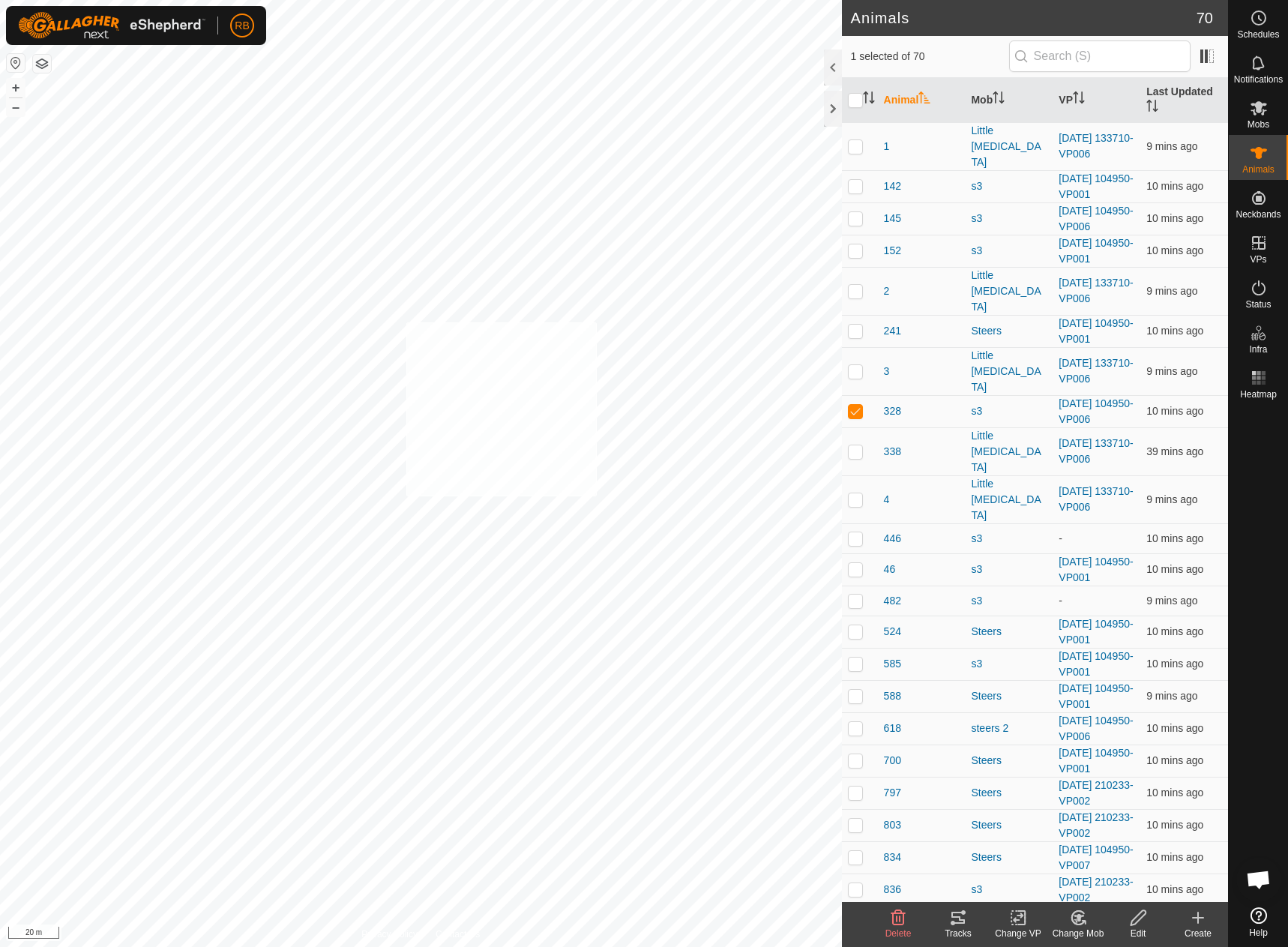
checkbox input "true"
click at [955, 928] on div "Tracks" at bounding box center [958, 933] width 60 height 13
